Goal: Information Seeking & Learning: Find specific fact

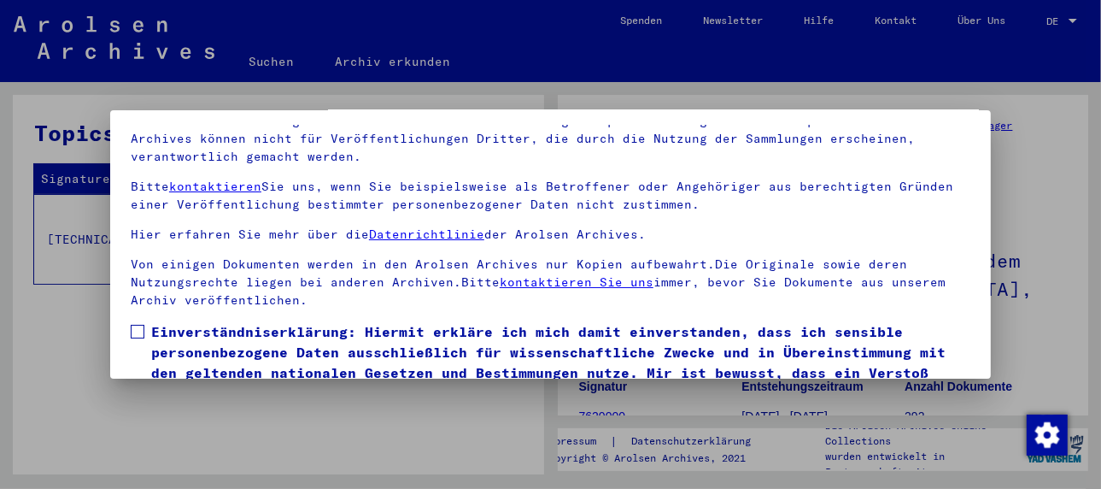
scroll to position [134, 0]
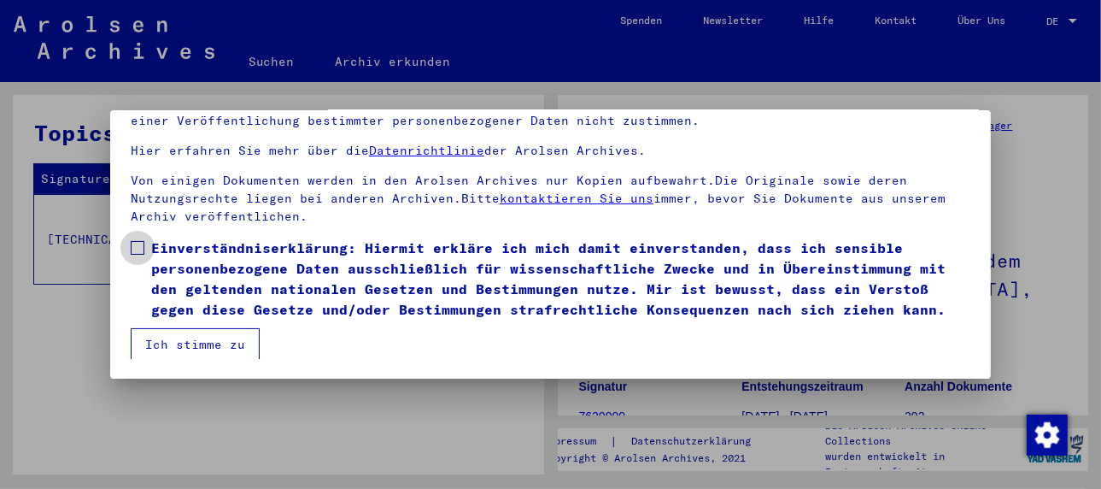
click at [143, 245] on span at bounding box center [138, 248] width 14 height 14
click at [208, 345] on button "Ich stimme zu" at bounding box center [195, 344] width 129 height 32
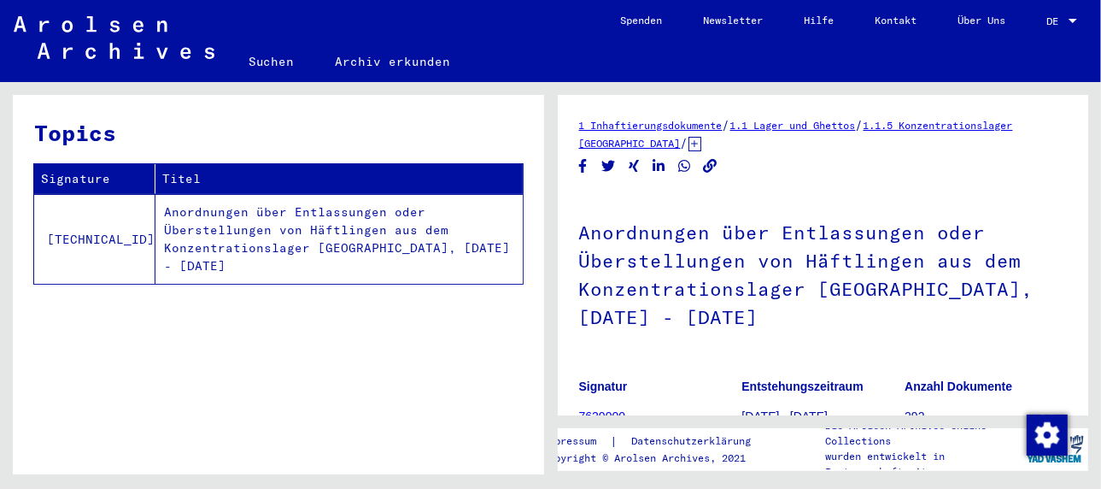
click at [329, 226] on td "Anordnungen über Entlassungen oder Überstellungen von Häftlingen aus dem Konzen…" at bounding box center [338, 239] width 367 height 90
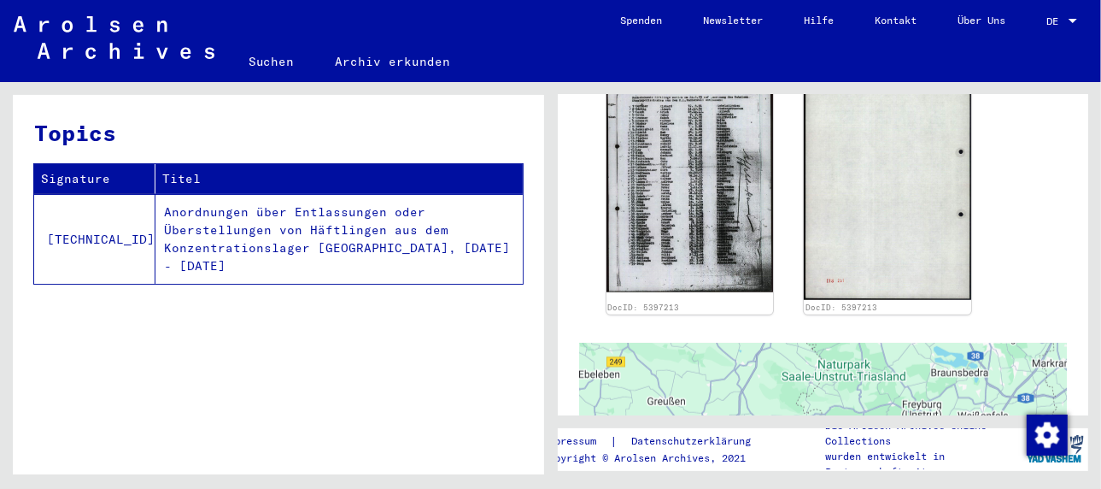
scroll to position [727, 0]
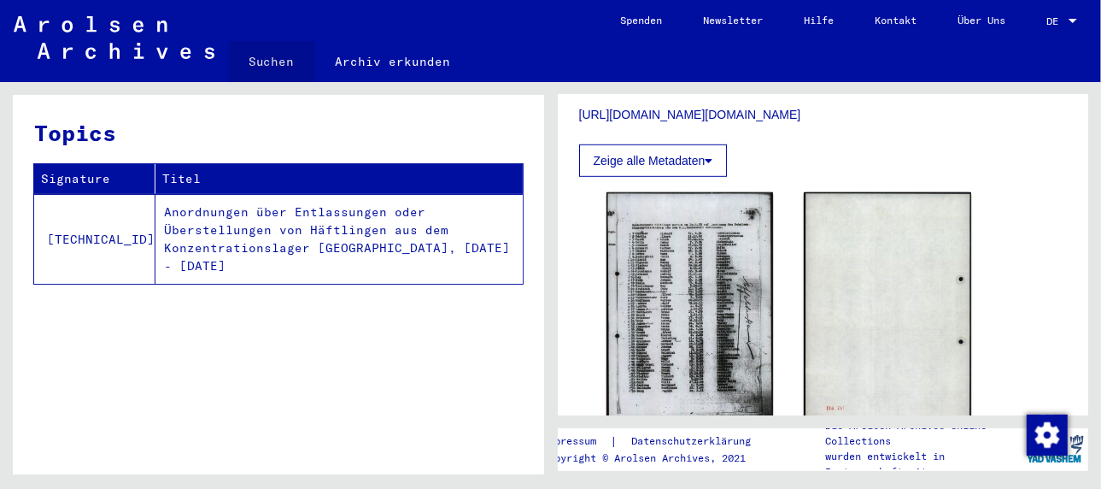
click at [264, 57] on link "Suchen" at bounding box center [271, 61] width 87 height 41
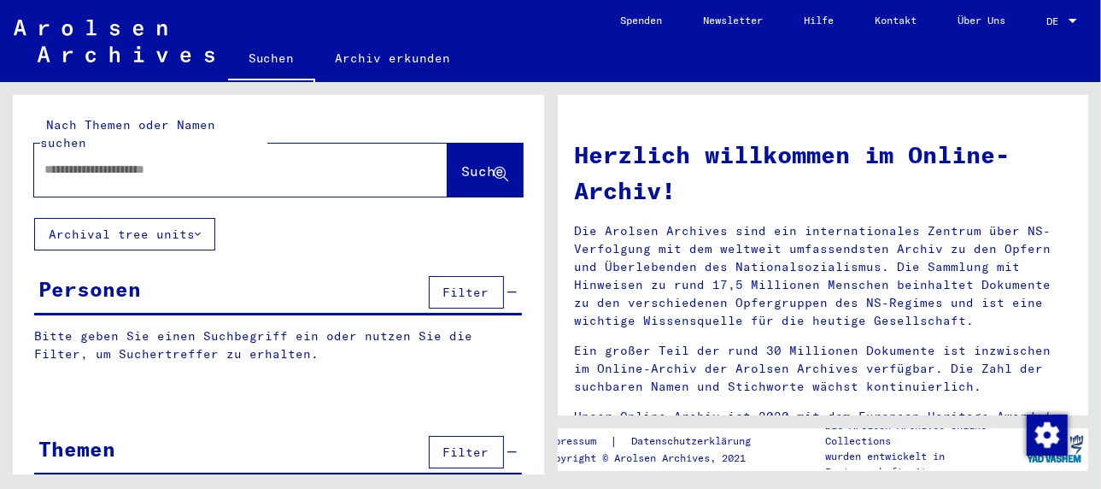
click at [153, 161] on input "text" at bounding box center [220, 170] width 352 height 18
type input "**********"
click at [462, 162] on span "Suche" at bounding box center [483, 170] width 43 height 17
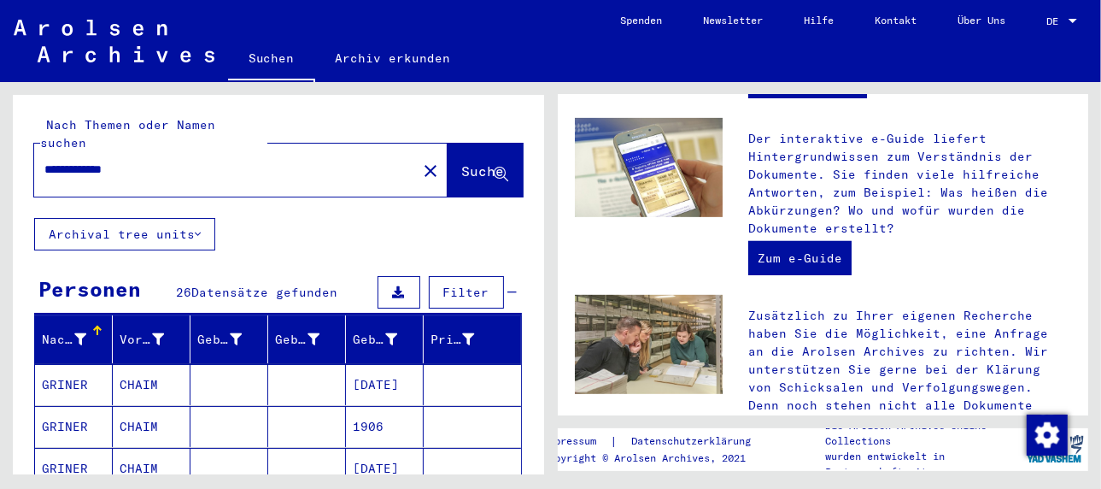
scroll to position [513, 0]
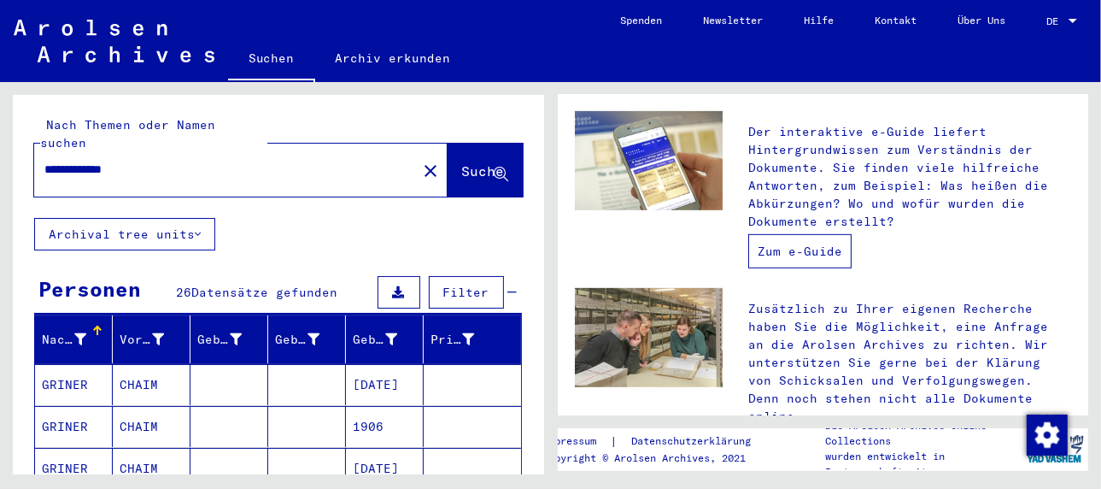
click at [782, 252] on link "Zum e-Guide" at bounding box center [799, 251] width 103 height 34
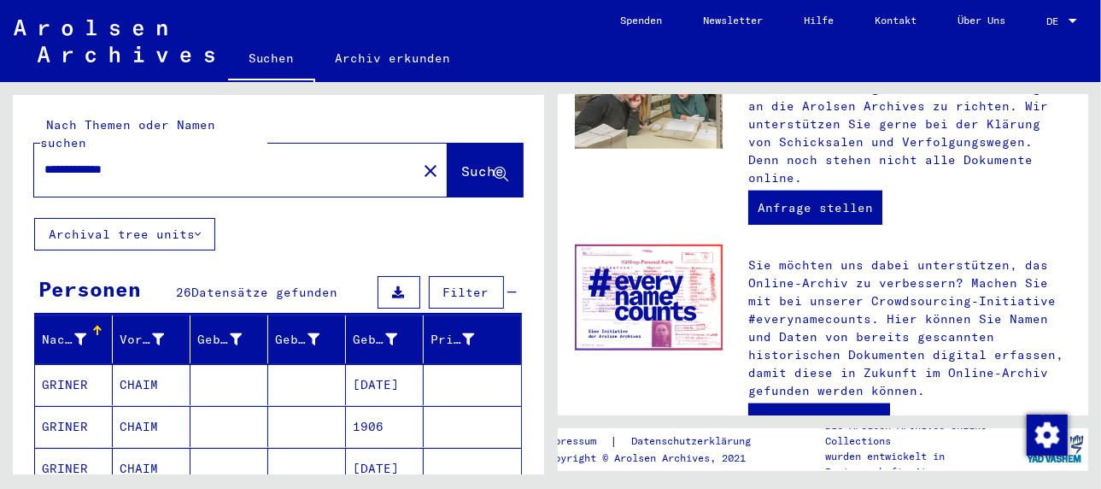
scroll to position [836, 0]
